Goal: Use online tool/utility: Utilize a website feature to perform a specific function

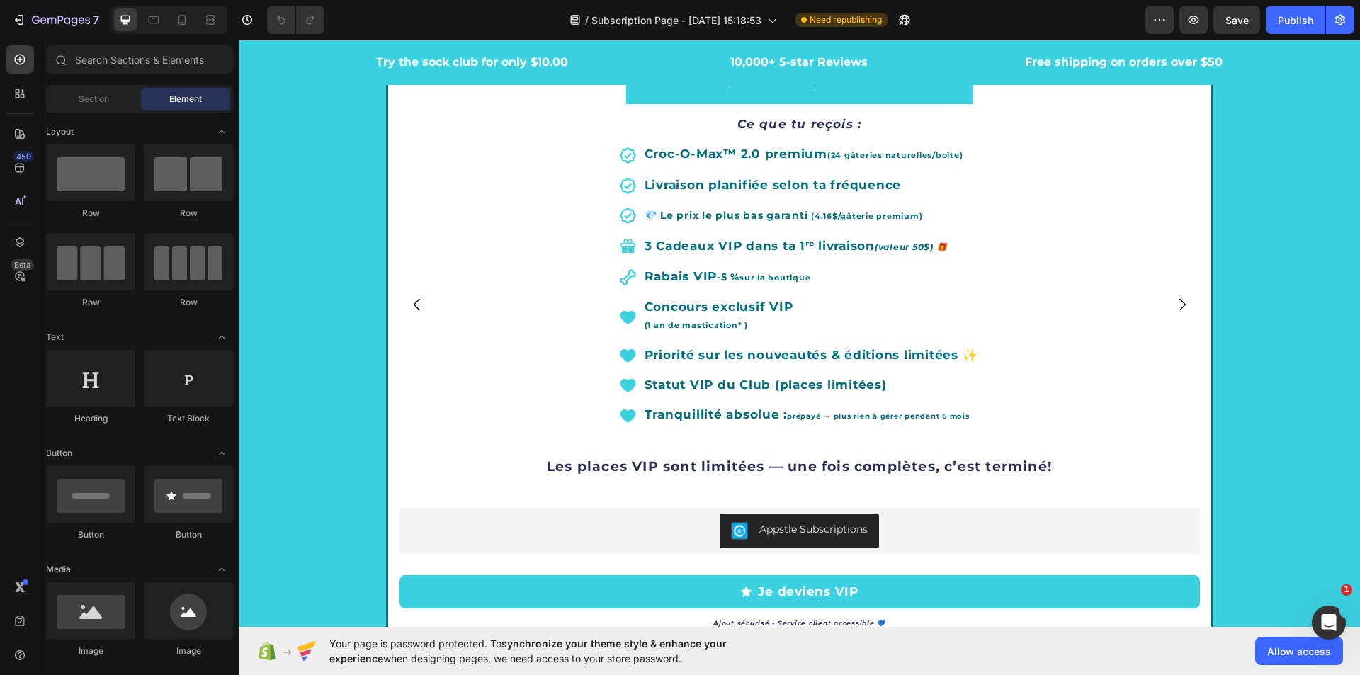
scroll to position [2409, 0]
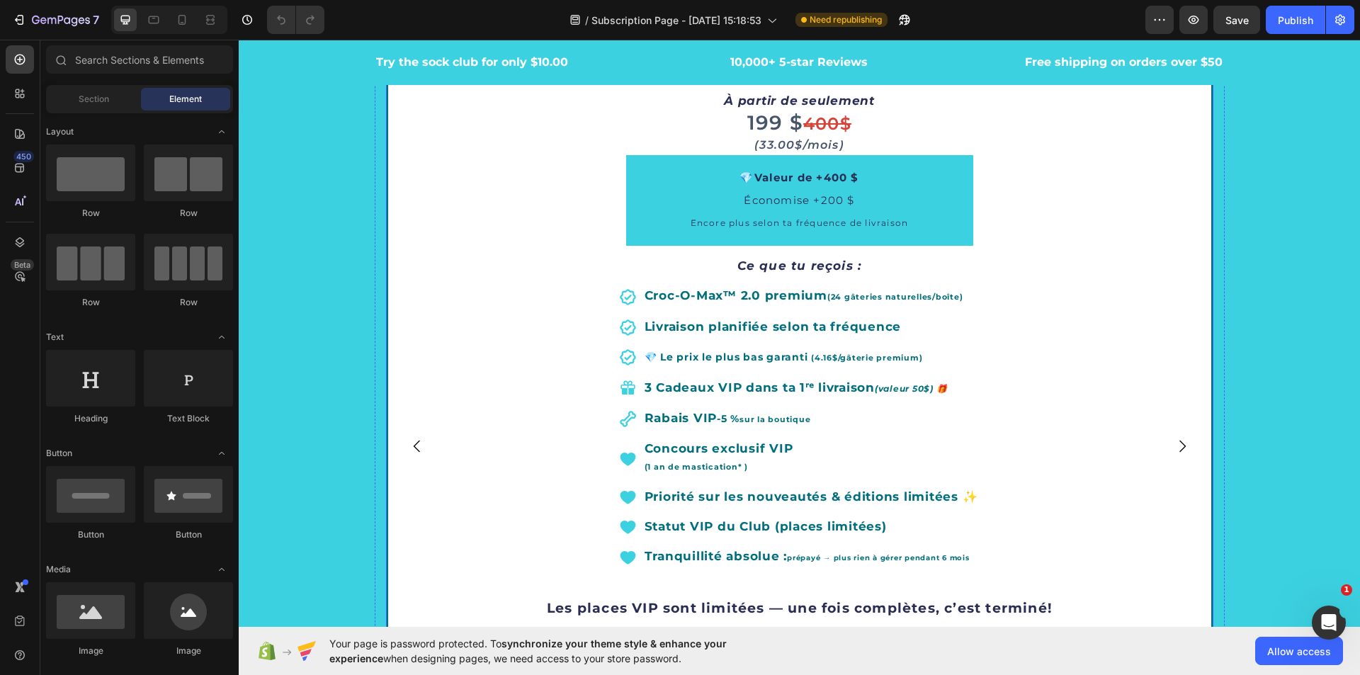
click at [1182, 436] on button "Carousel Next Arrow" at bounding box center [1183, 446] width 40 height 40
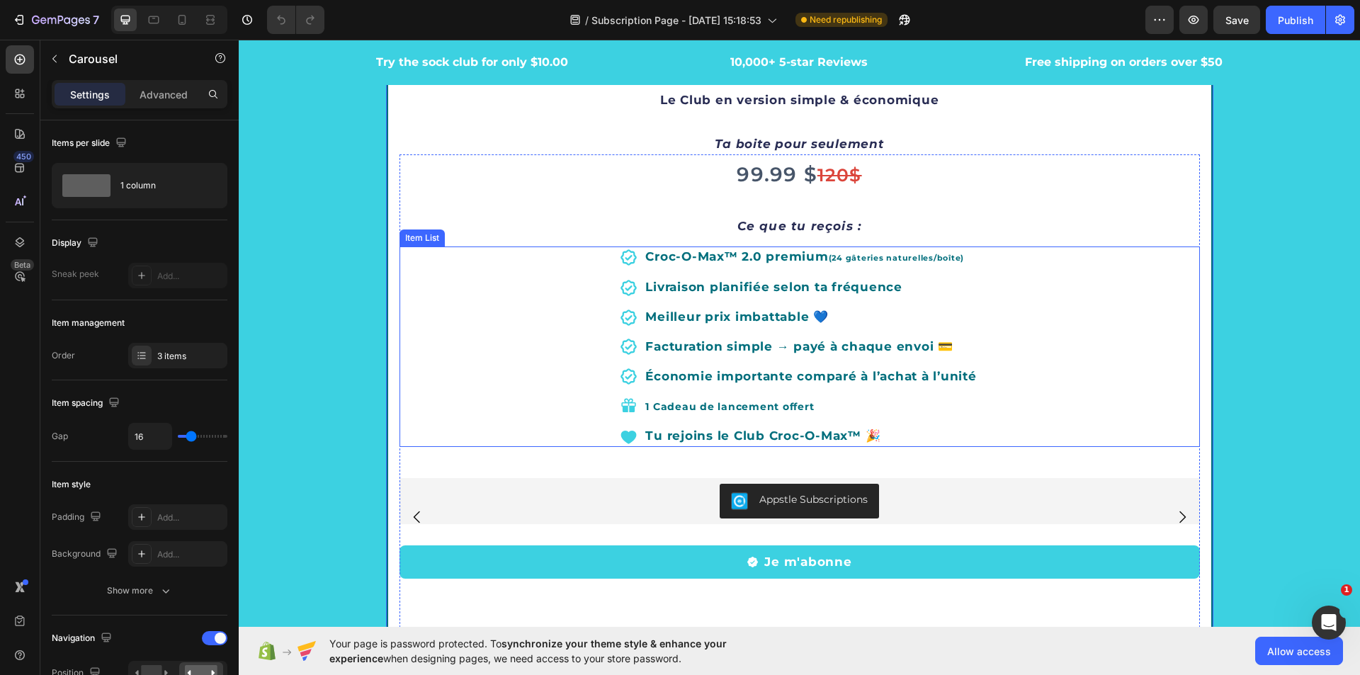
scroll to position [2267, 0]
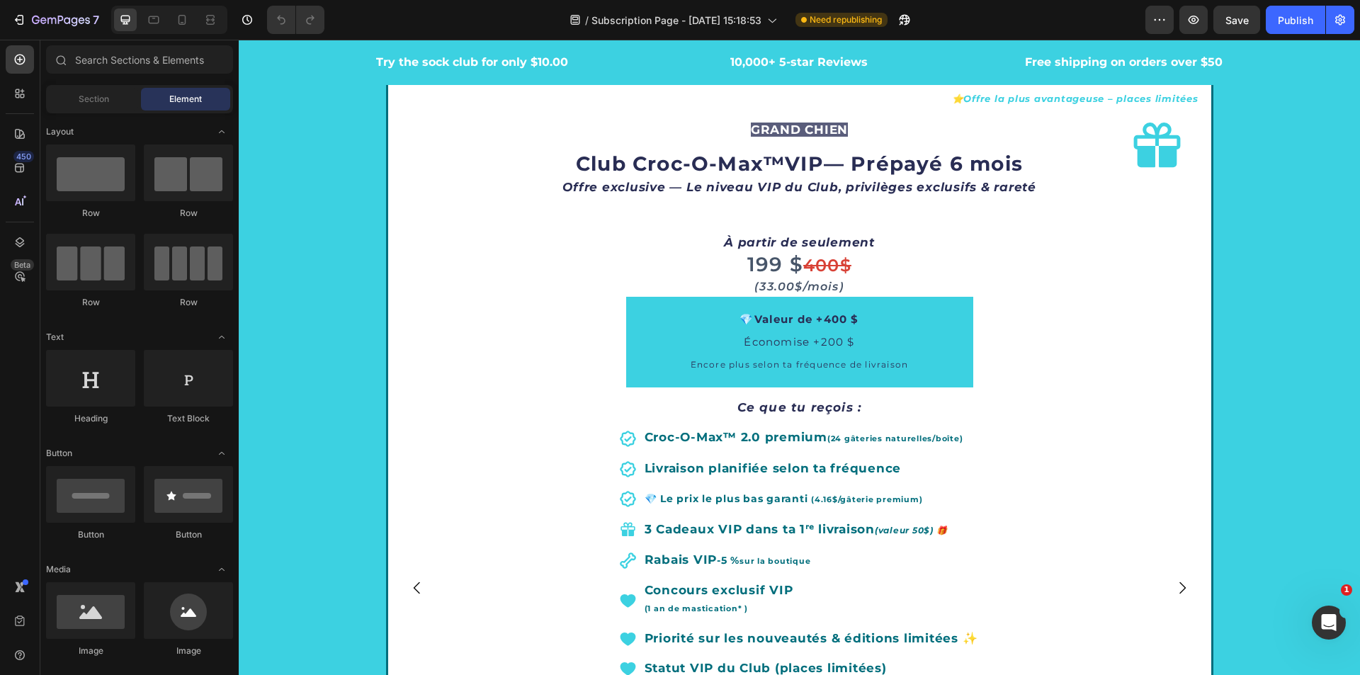
scroll to position [2338, 0]
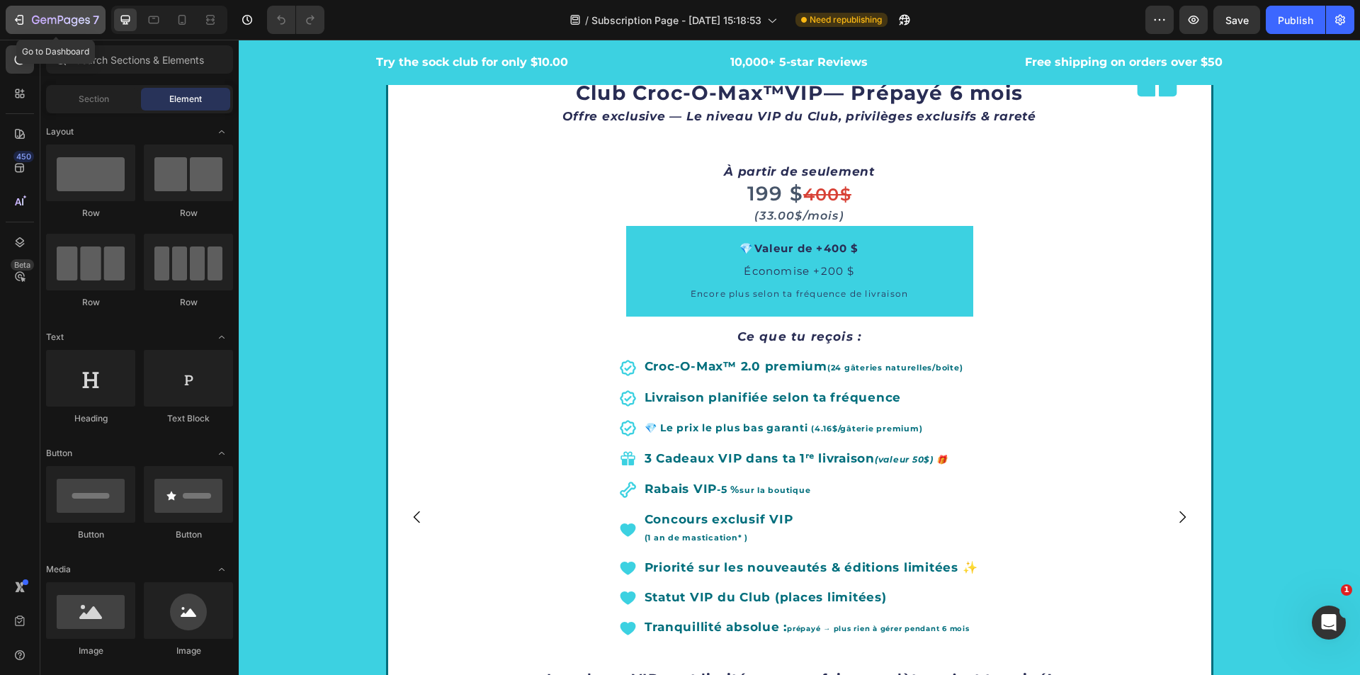
click at [43, 18] on icon "button" at bounding box center [43, 20] width 6 height 6
